Goal: Task Accomplishment & Management: Manage account settings

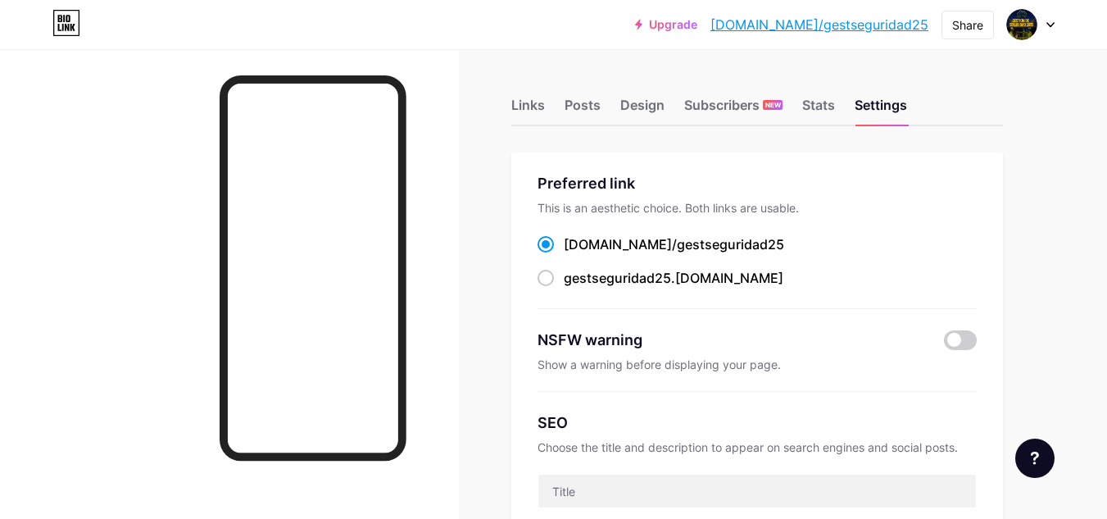
drag, startPoint x: 1119, startPoint y: 84, endPoint x: 1116, endPoint y: 64, distance: 20.6
click at [519, 108] on div "Links" at bounding box center [528, 110] width 34 height 30
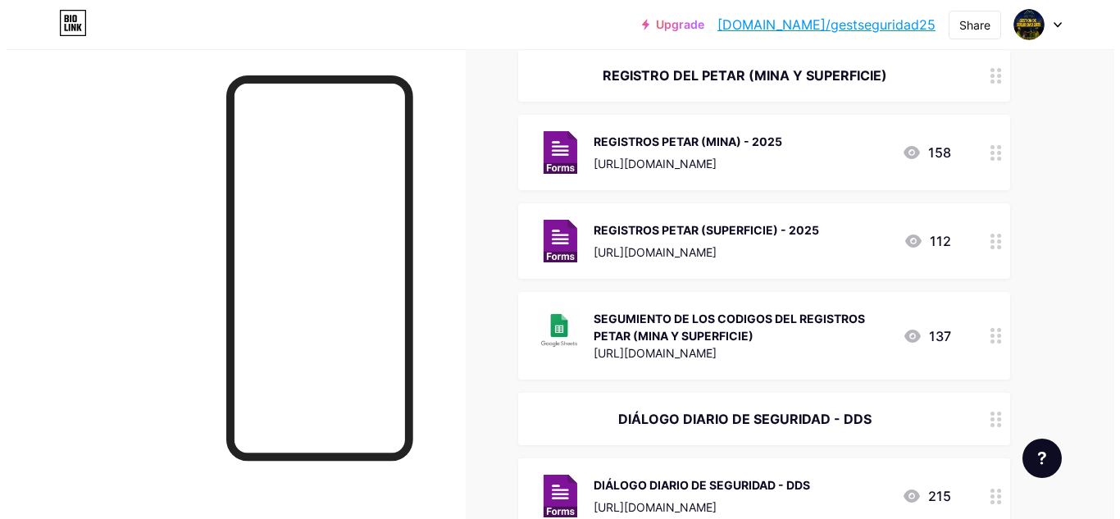
scroll to position [1204, 0]
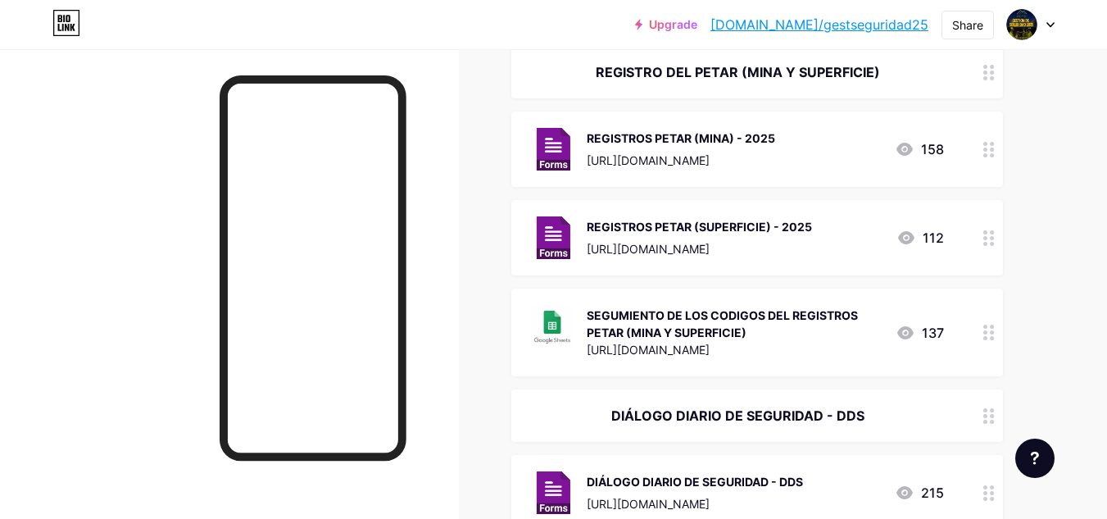
click at [767, 307] on div "SEGUMIENTO DE LOS CODIGOS DEL REGISTROS PETAR (MINA Y SUPERFICIE)" at bounding box center [735, 324] width 296 height 34
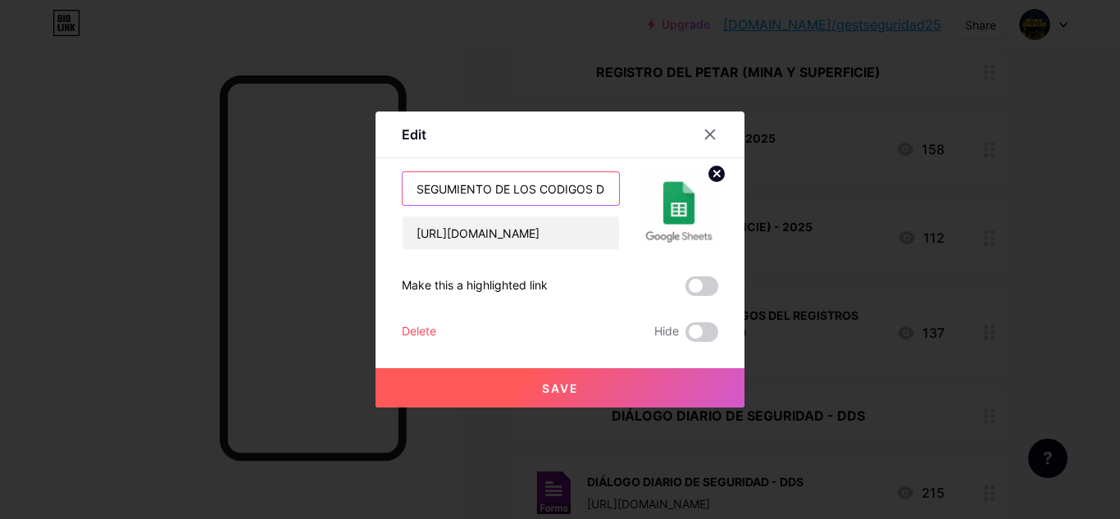
drag, startPoint x: 528, startPoint y: 193, endPoint x: 382, endPoint y: 184, distance: 146.1
click at [382, 184] on div "Edit Content YouTube Play YouTube video without leaving your page. ADD Vimeo Pl…" at bounding box center [559, 259] width 369 height 296
type input "SEGUIMIENTO DE LOS CODIGOS DEL REGISTROS PETAR (MINA Y SUPERFICIE)"
click at [511, 392] on button "Save" at bounding box center [559, 387] width 369 height 39
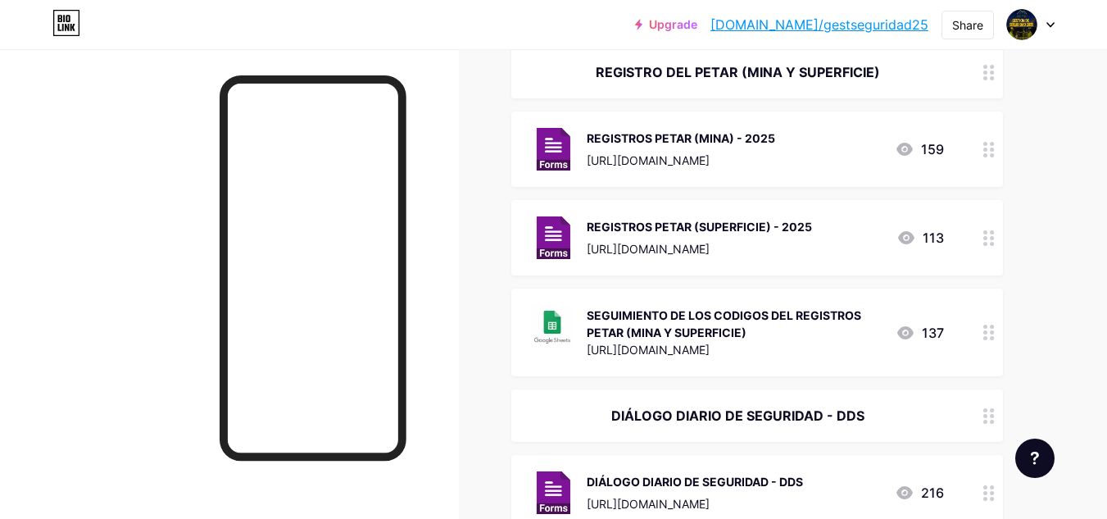
click at [753, 341] on div "[URL][DOMAIN_NAME]" at bounding box center [735, 349] width 296 height 17
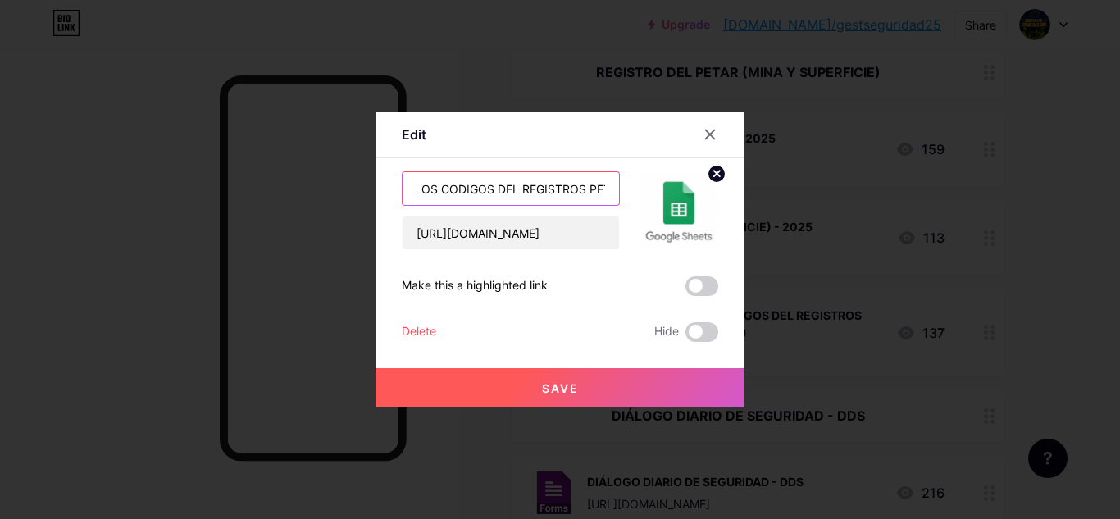
scroll to position [0, 242]
drag, startPoint x: 566, startPoint y: 185, endPoint x: 618, endPoint y: 216, distance: 59.9
click at [619, 216] on div "SEGUIMIENTO DE LOS CODIGOS DEL REGISTROS PETAR (MINA Y SUPERFICIE) [URL][DOMAIN…" at bounding box center [560, 210] width 316 height 79
click at [437, 187] on input "SEGUIMIENTO DE LOS CODIGOS DEL REGISTROS PETAR (MINA Y SUPERFICIE)" at bounding box center [510, 188] width 216 height 33
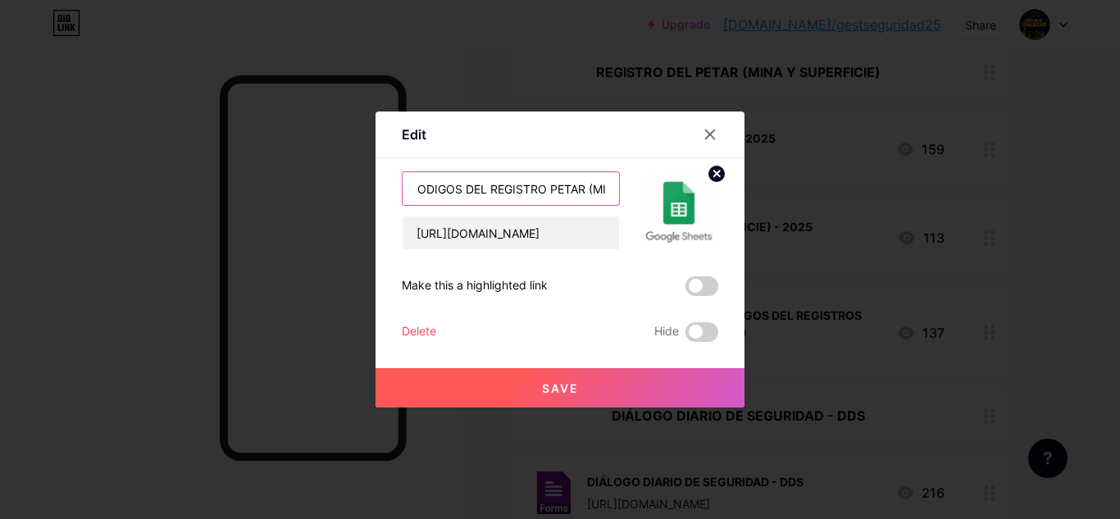
type input "SEGUIMIENTO DE LOS CODIGOS DEL REGISTRO PETAR (MINA Y SUPERFICIE)"
click at [530, 385] on button "Save" at bounding box center [559, 387] width 369 height 39
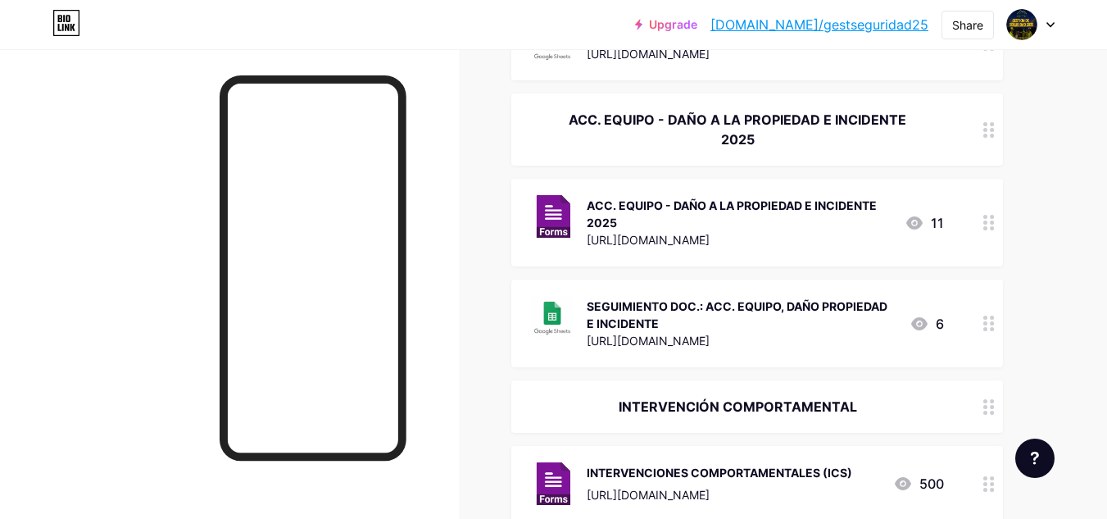
scroll to position [332, 0]
